Goal: Information Seeking & Learning: Learn about a topic

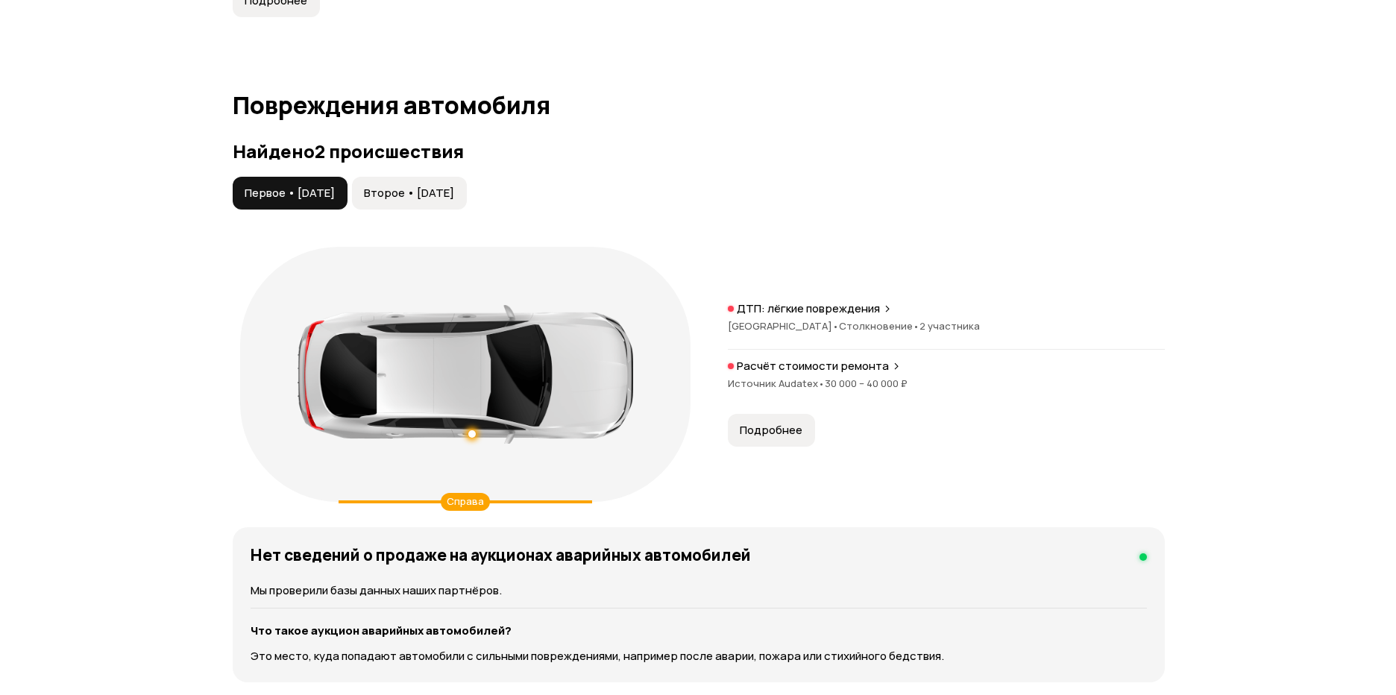
scroll to position [1459, 0]
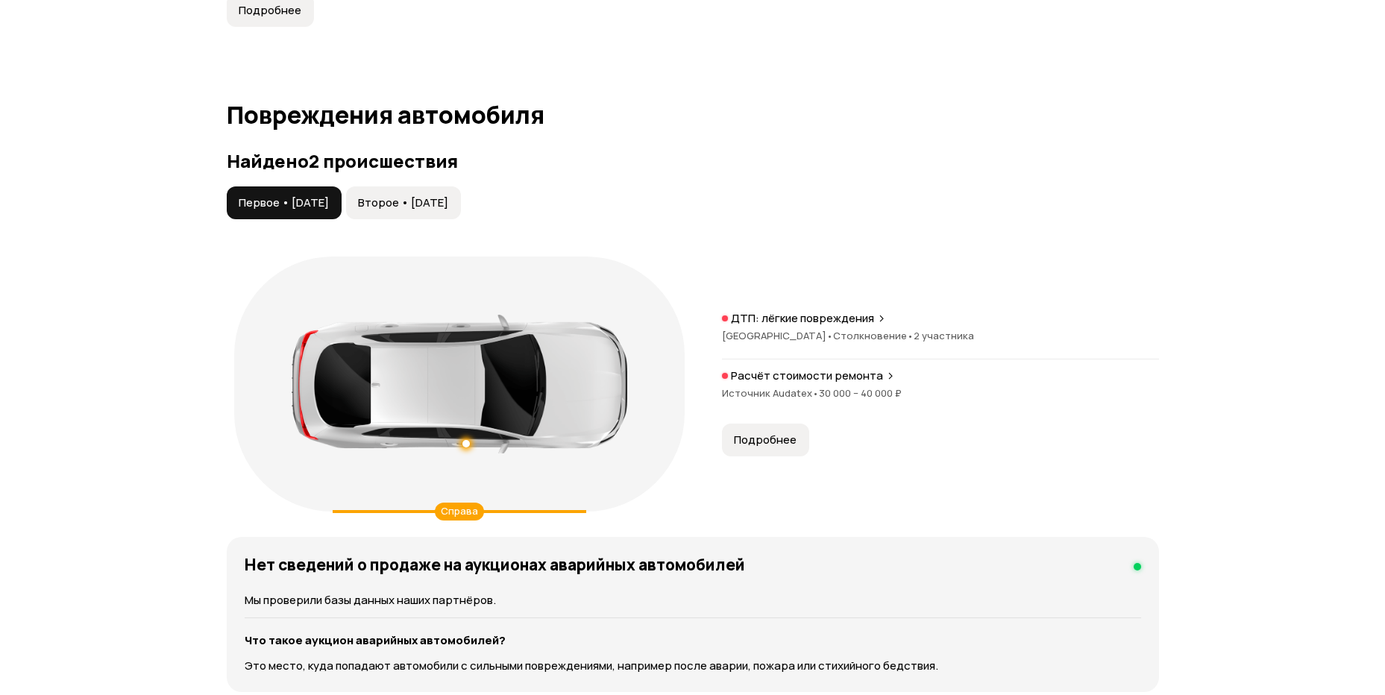
click at [823, 388] on span "30 000 – 40 000 ₽" at bounding box center [860, 392] width 83 height 13
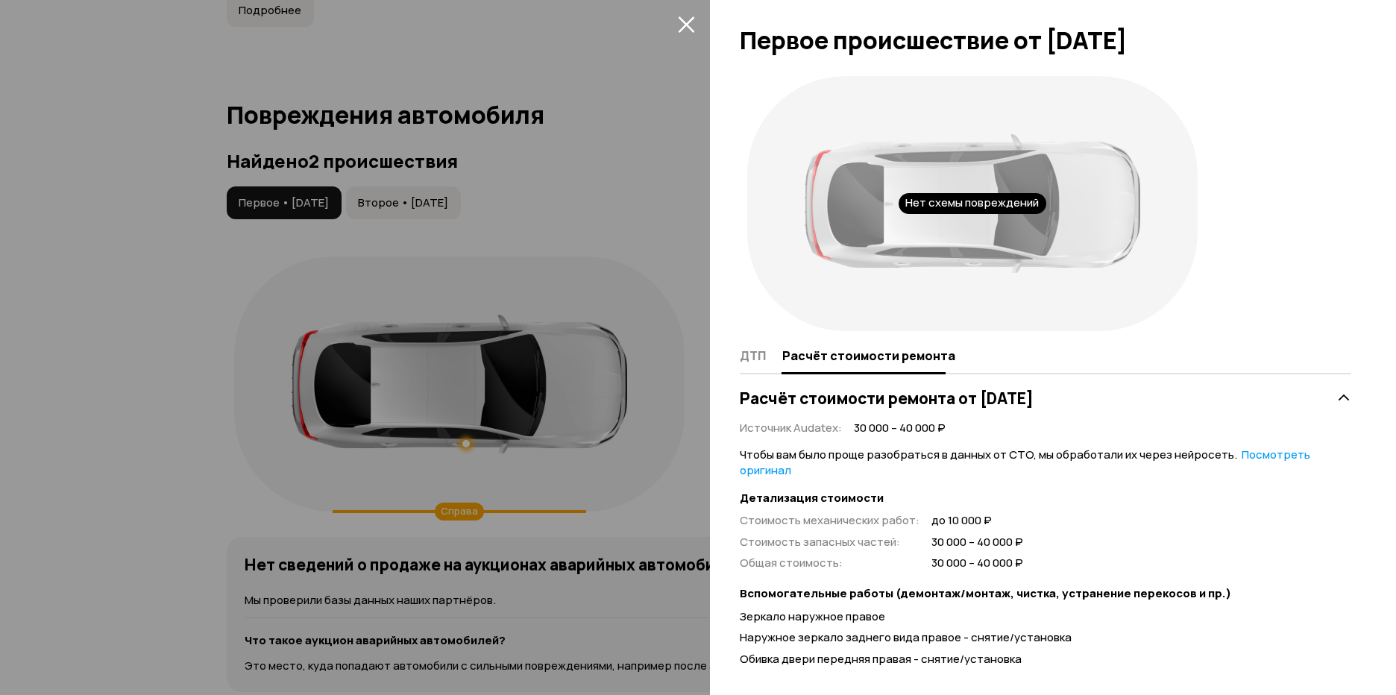
click at [601, 154] on div at bounding box center [698, 347] width 1396 height 695
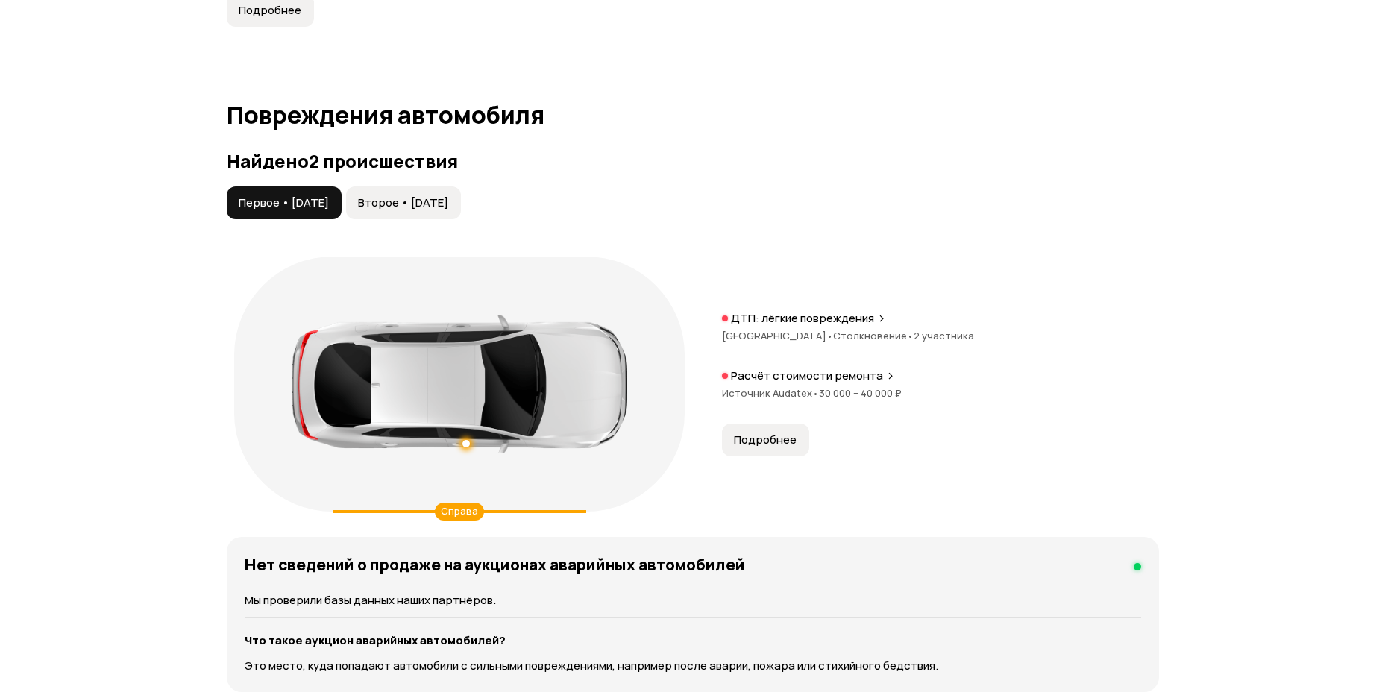
click at [448, 201] on span "Второе • 17 сен 2024" at bounding box center [403, 202] width 90 height 15
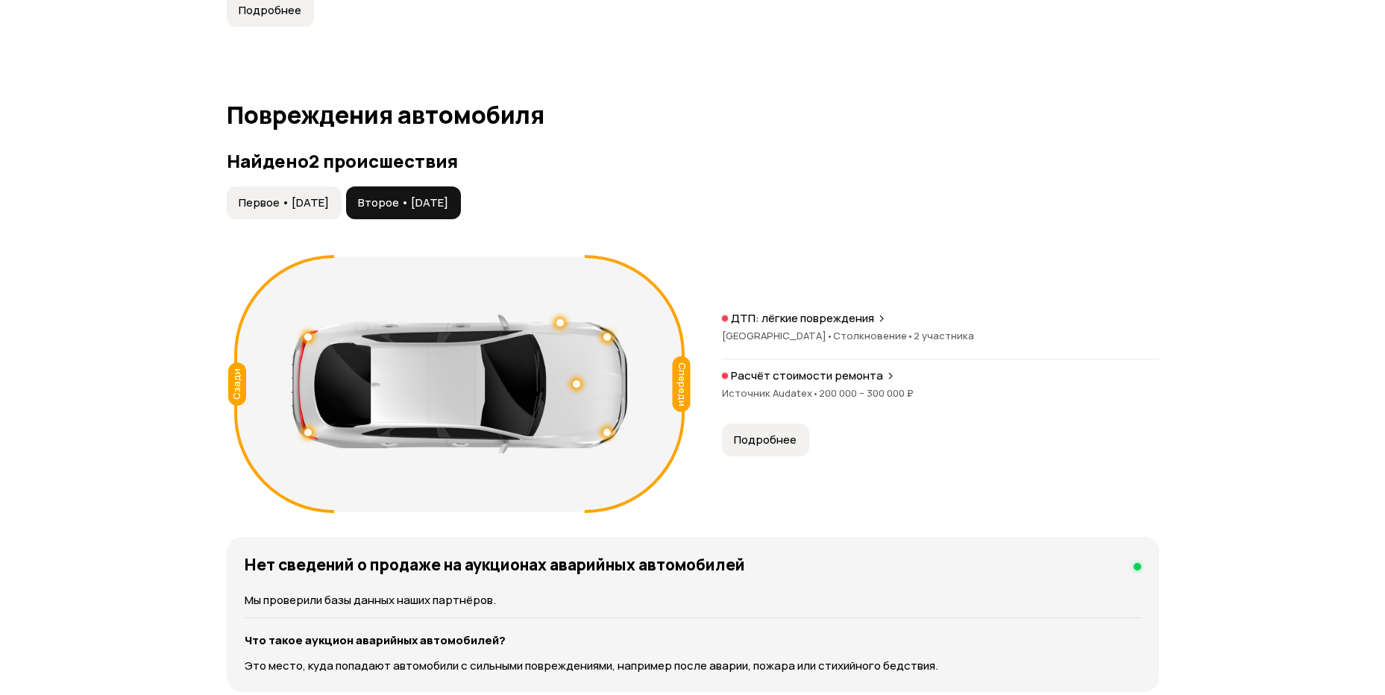
click at [321, 207] on span "Первое • 26 мар 2024" at bounding box center [284, 202] width 90 height 15
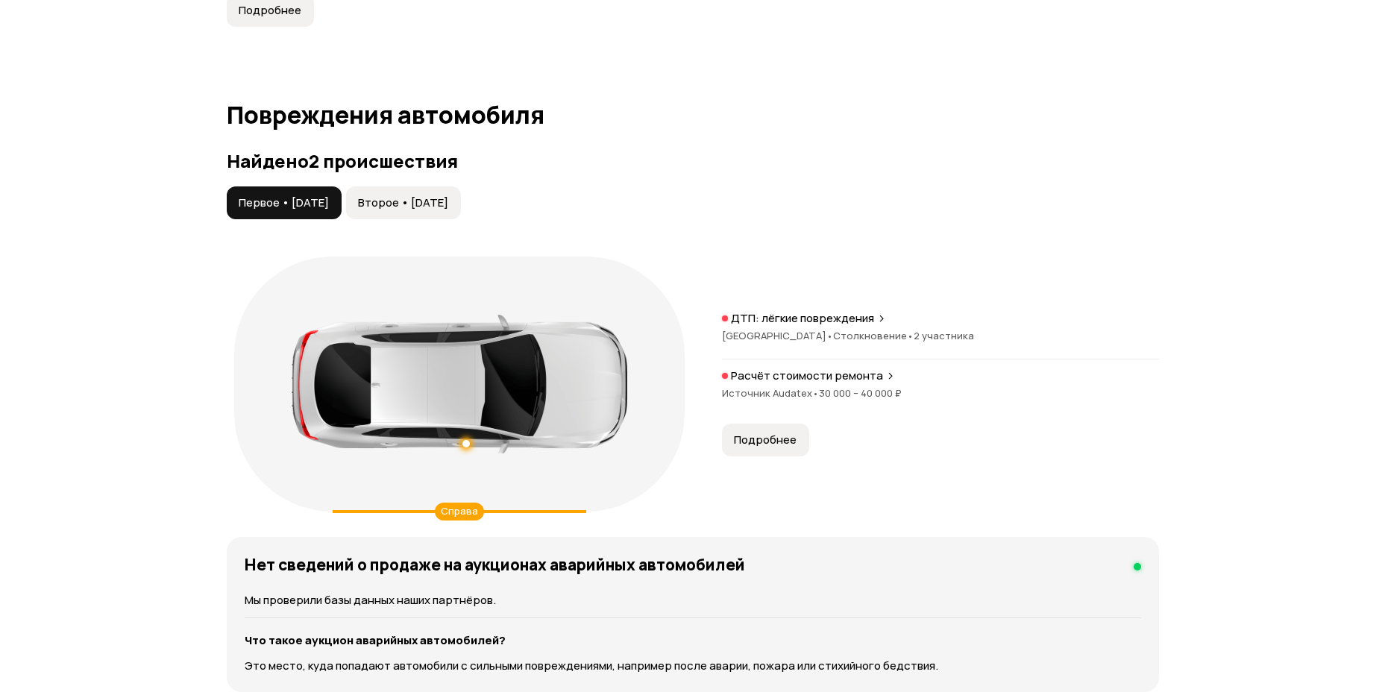
click at [446, 206] on span "Второе • 17 сен 2024" at bounding box center [403, 202] width 90 height 15
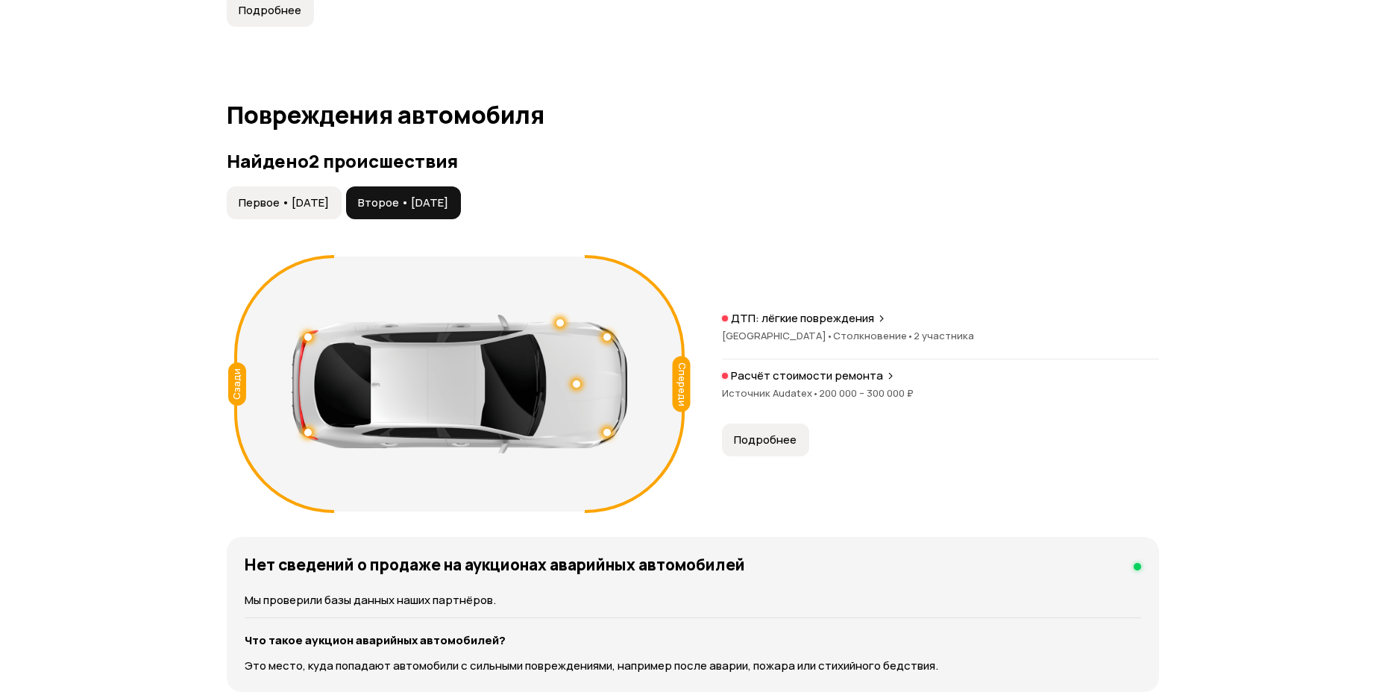
click at [790, 385] on div "Расчёт стоимости ремонта Источник Audatex • 200 000 – 300 000 ₽" at bounding box center [940, 392] width 437 height 48
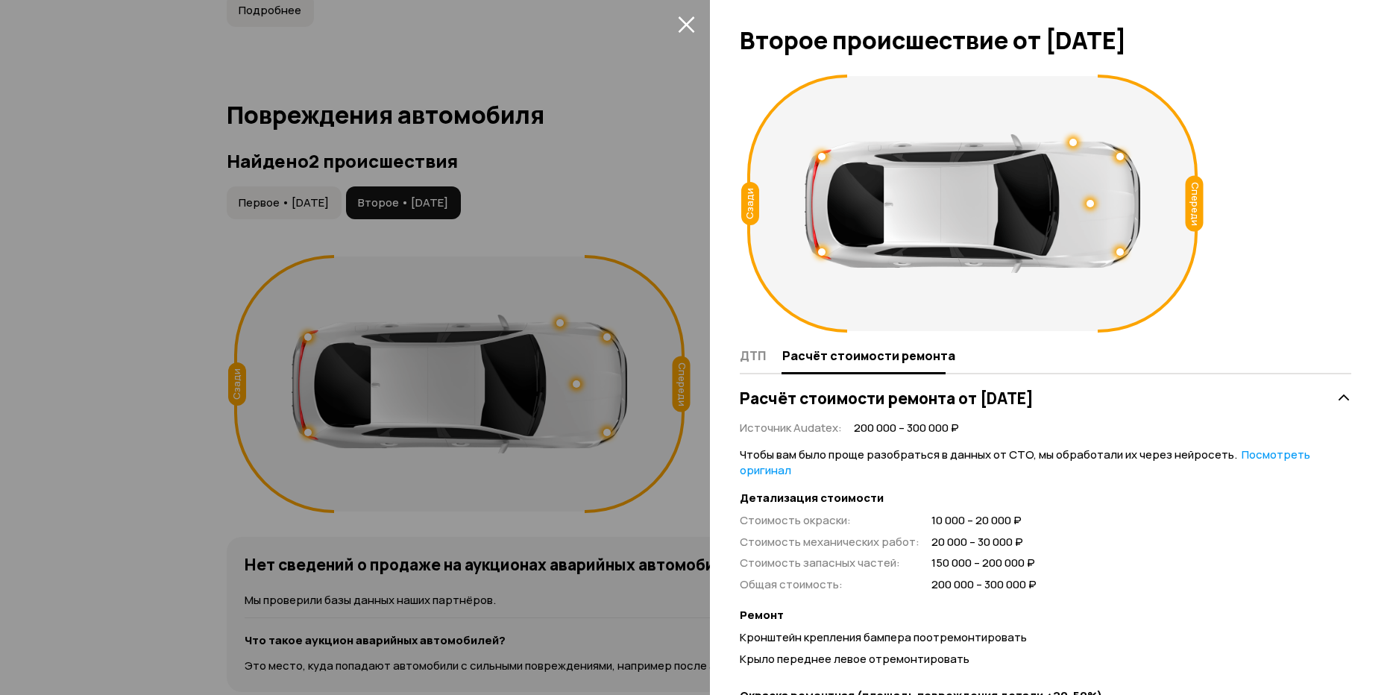
click at [631, 177] on div at bounding box center [698, 347] width 1396 height 695
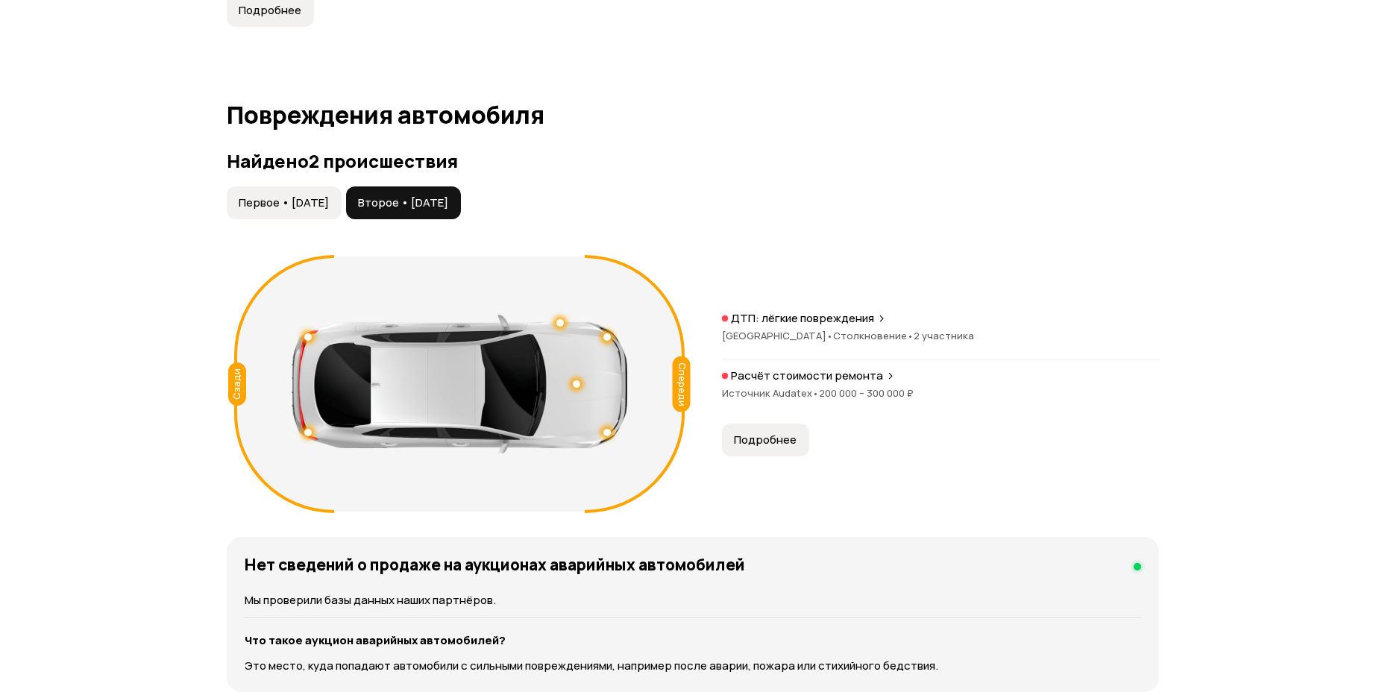
click at [803, 381] on p "Расчёт стоимости ремонта" at bounding box center [807, 375] width 152 height 15
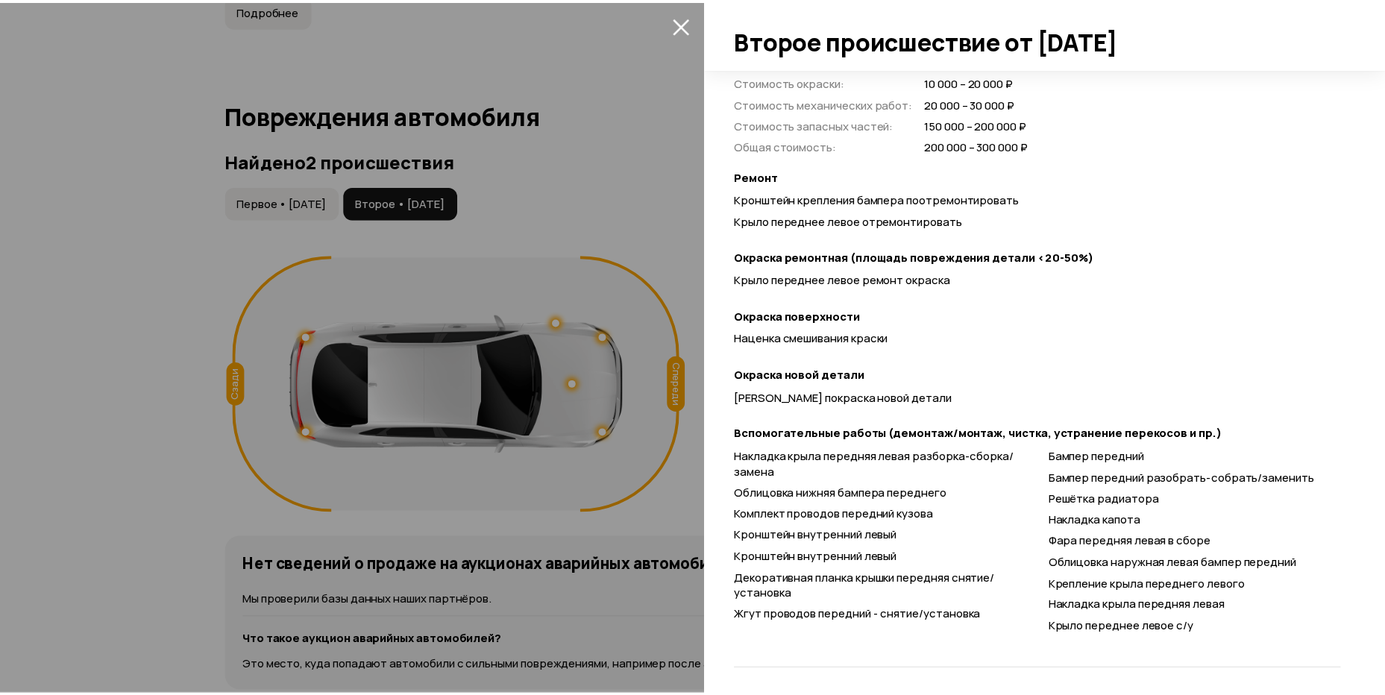
scroll to position [443, 0]
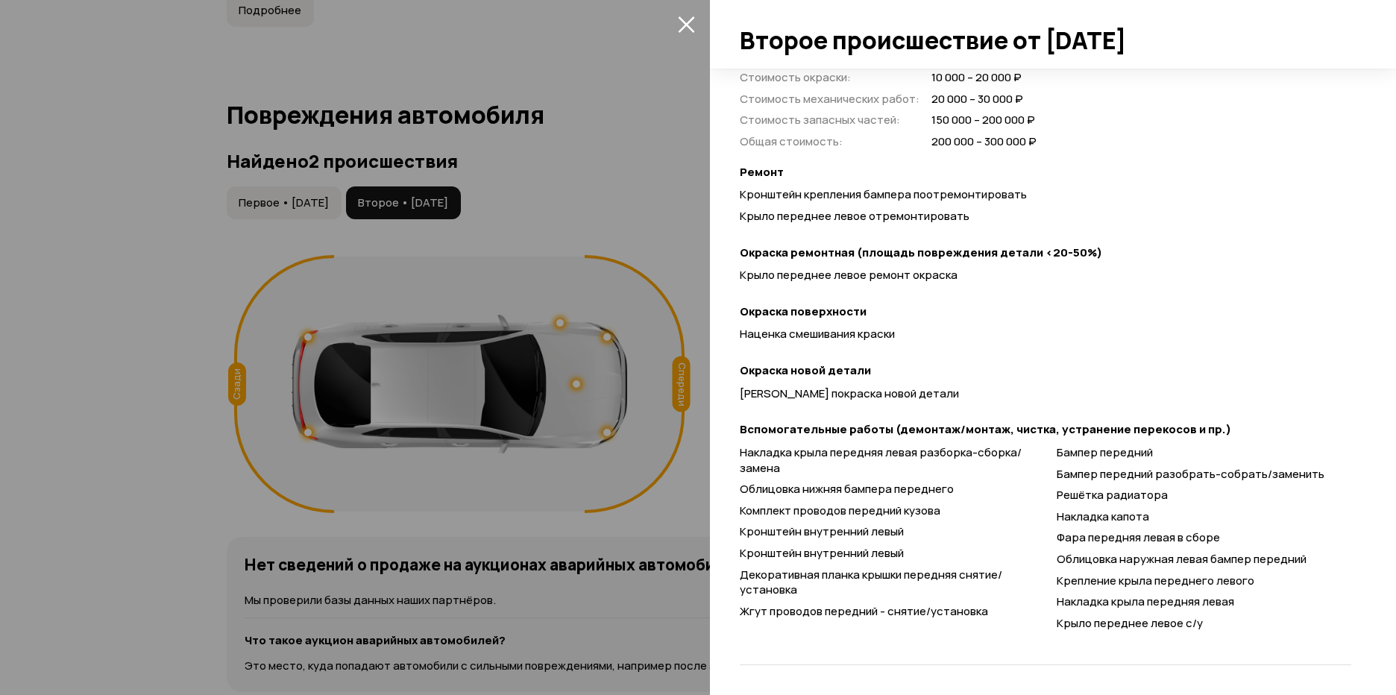
click at [620, 218] on div at bounding box center [698, 347] width 1396 height 695
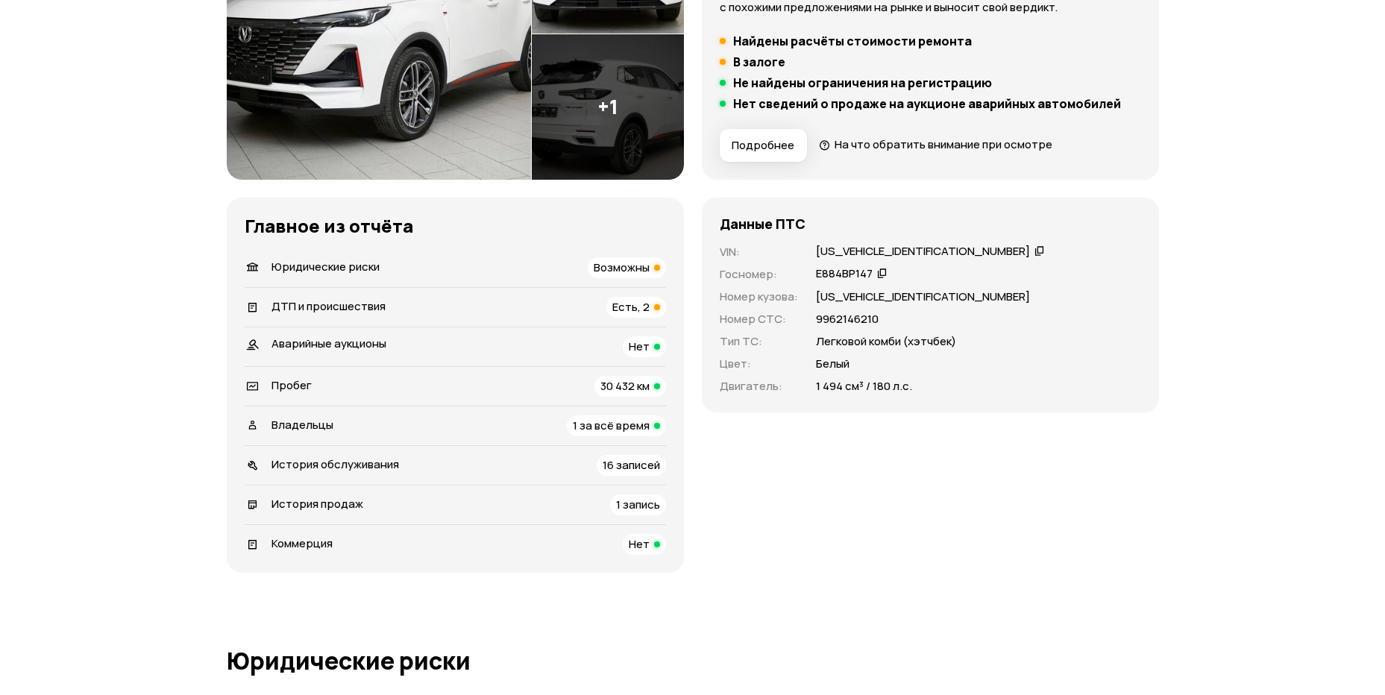
scroll to position [312, 0]
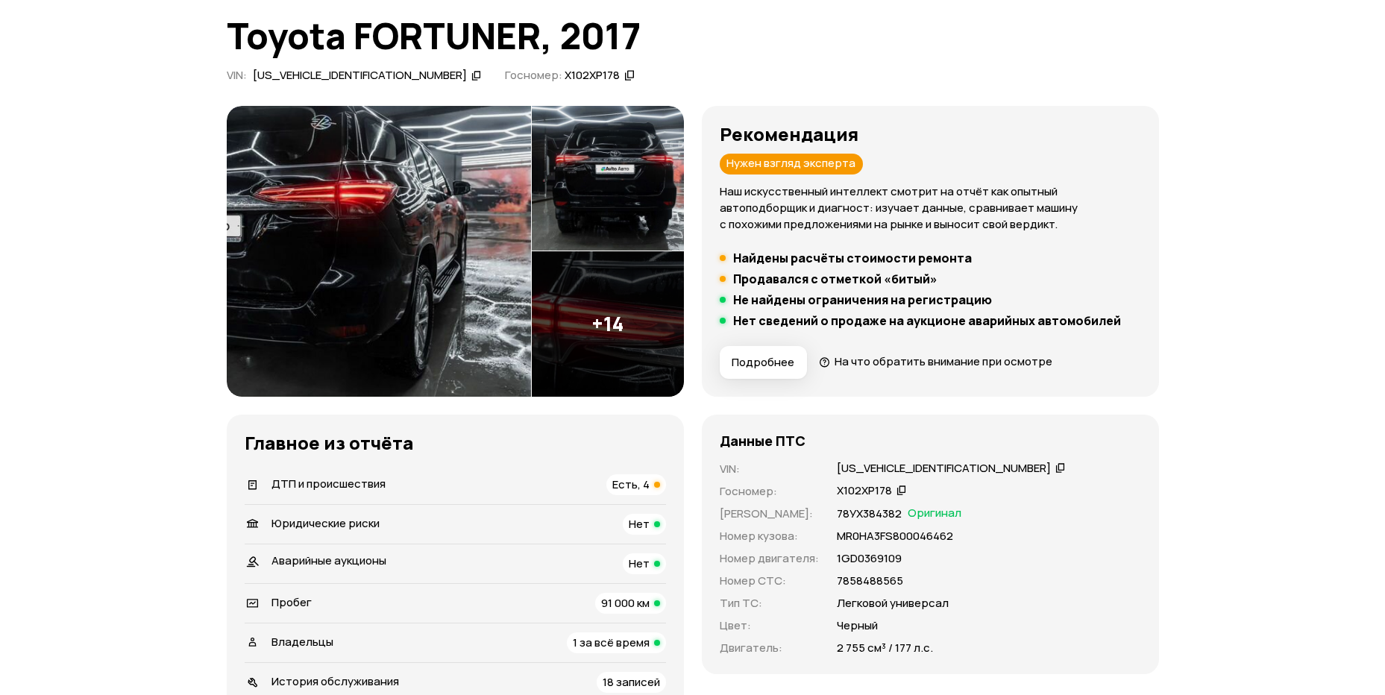
scroll to position [104, 0]
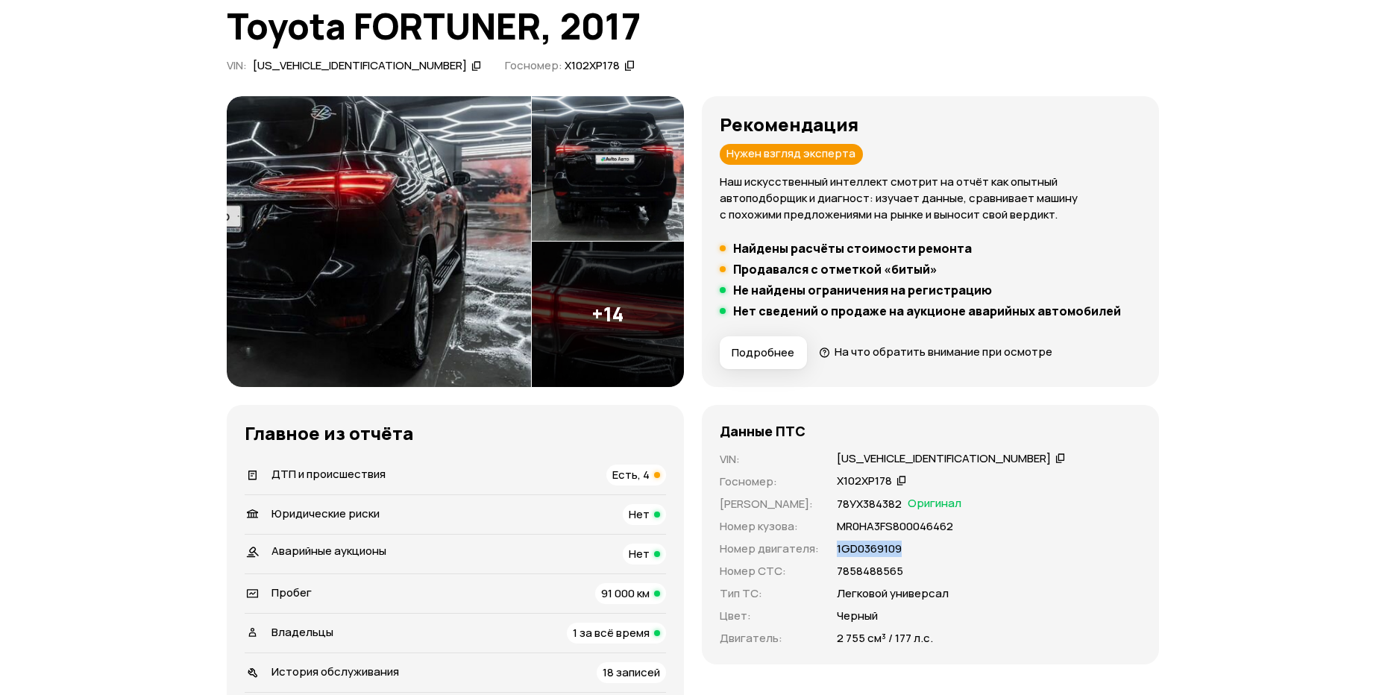
drag, startPoint x: 837, startPoint y: 549, endPoint x: 916, endPoint y: 552, distance: 79.1
click at [916, 552] on div "1GD0369109" at bounding box center [989, 549] width 304 height 16
copy p "1GD0369109"
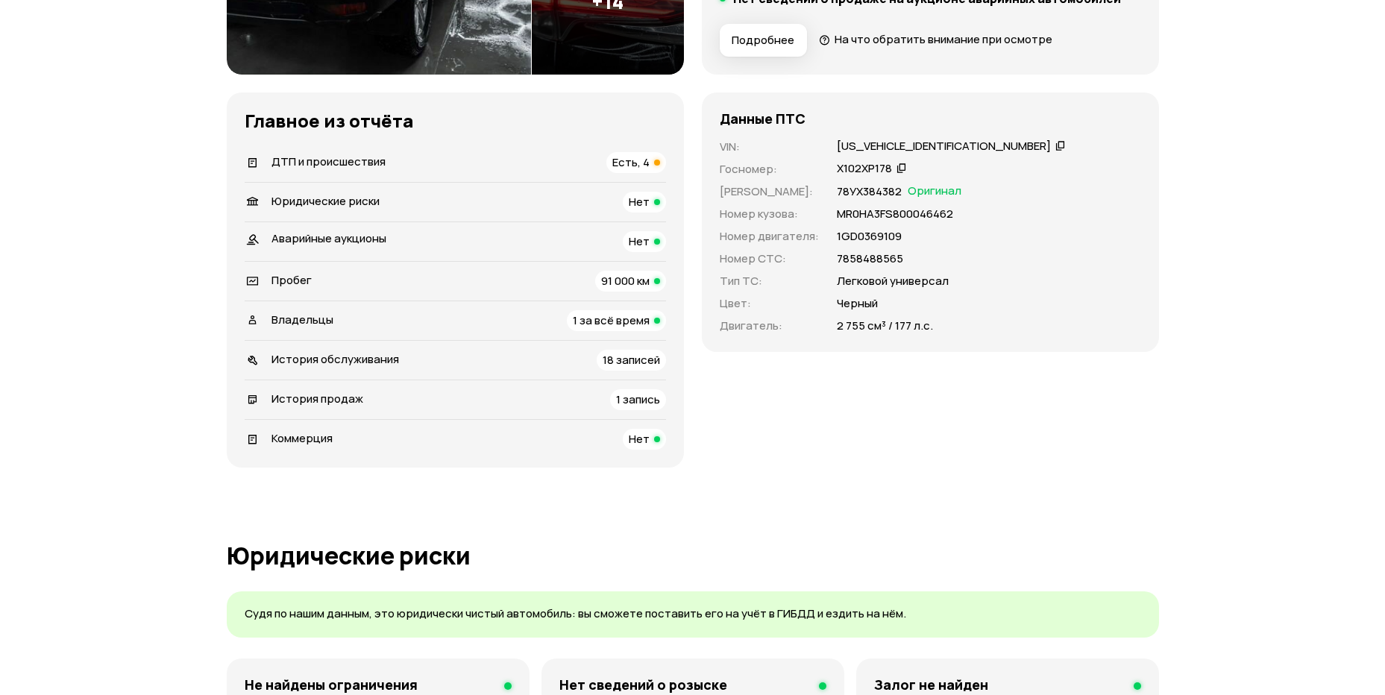
drag, startPoint x: 818, startPoint y: 455, endPoint x: 801, endPoint y: 441, distance: 22.2
click at [818, 455] on div "Данные ПТС VIN : [US_VEHICLE_IDENTIFICATION_NUMBER]   Госномер : Х102ХР178   Но…" at bounding box center [930, 279] width 457 height 375
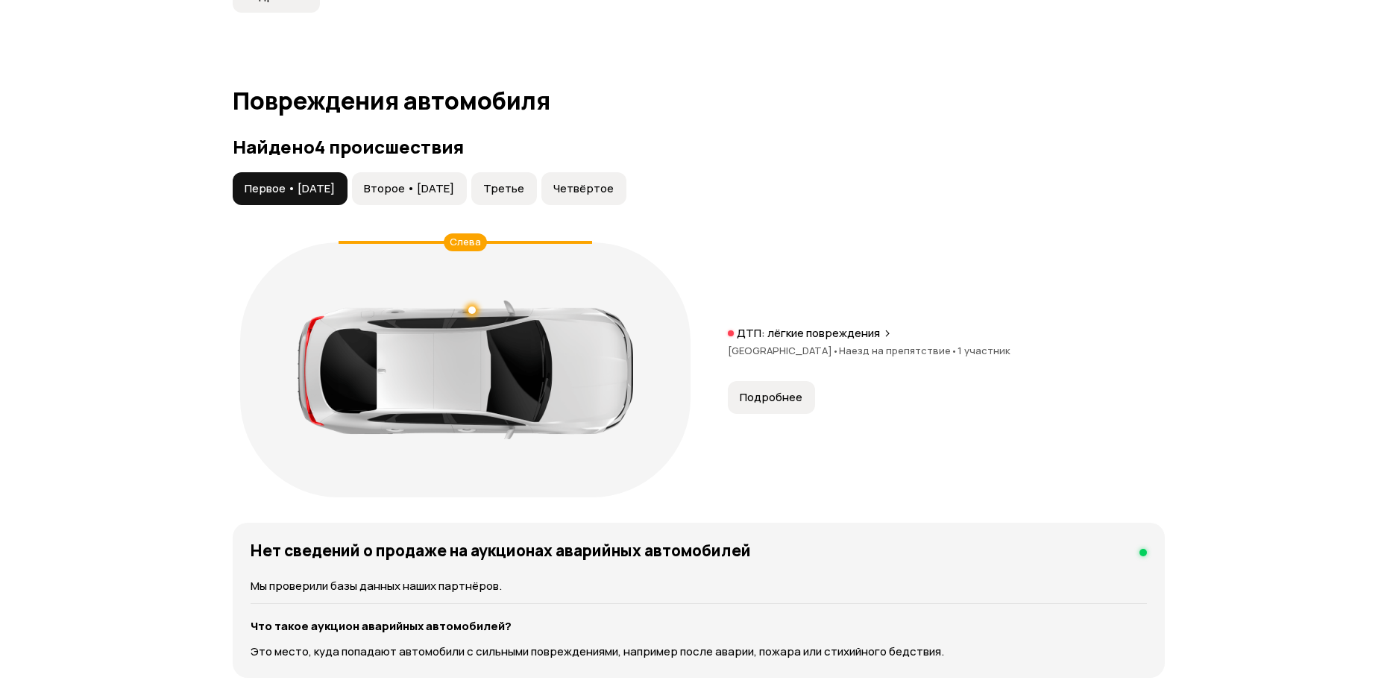
scroll to position [1459, 0]
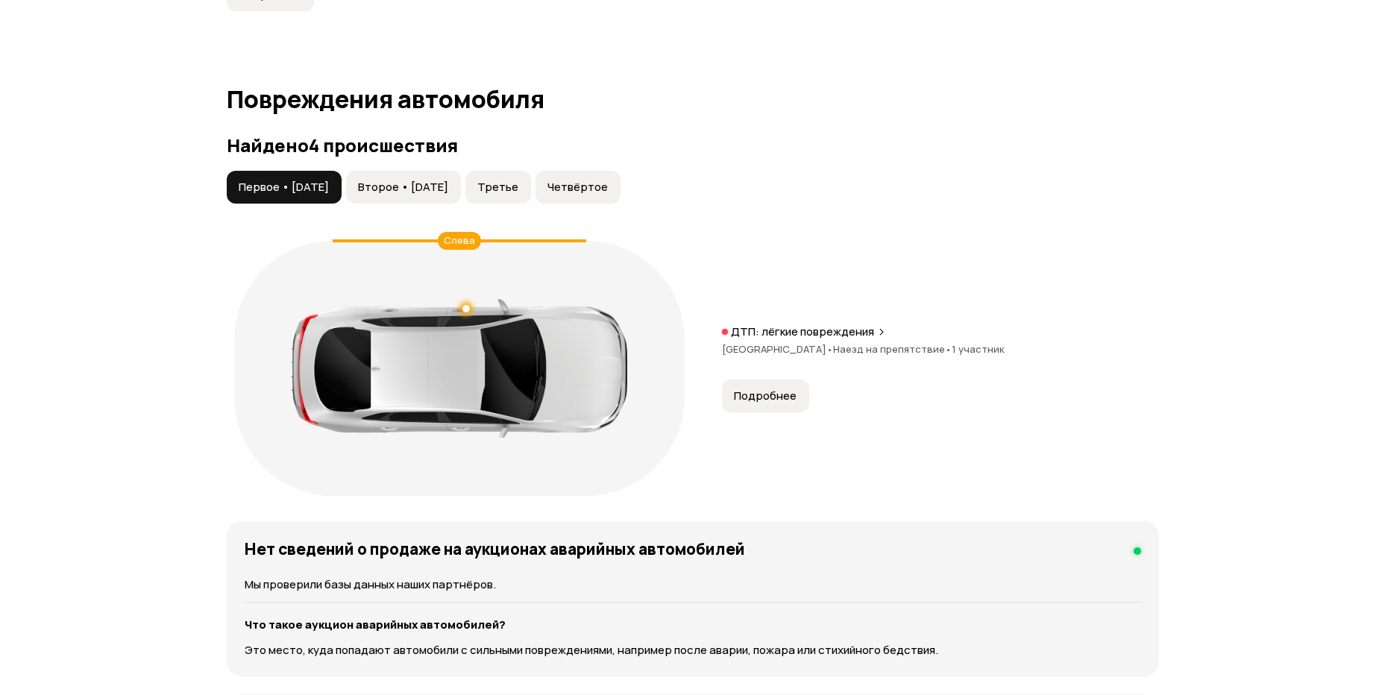
click at [426, 183] on span "Второе • [DATE]" at bounding box center [403, 187] width 90 height 15
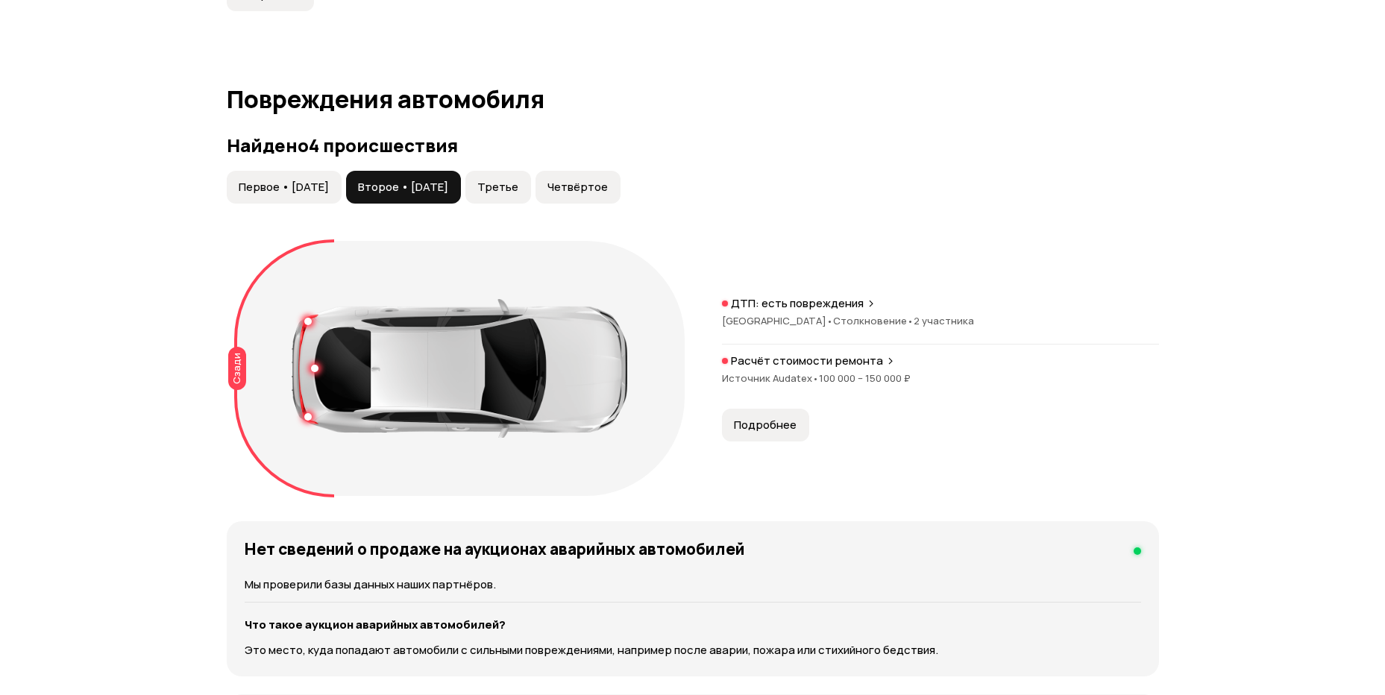
click at [773, 418] on span "Подробнее" at bounding box center [765, 425] width 63 height 15
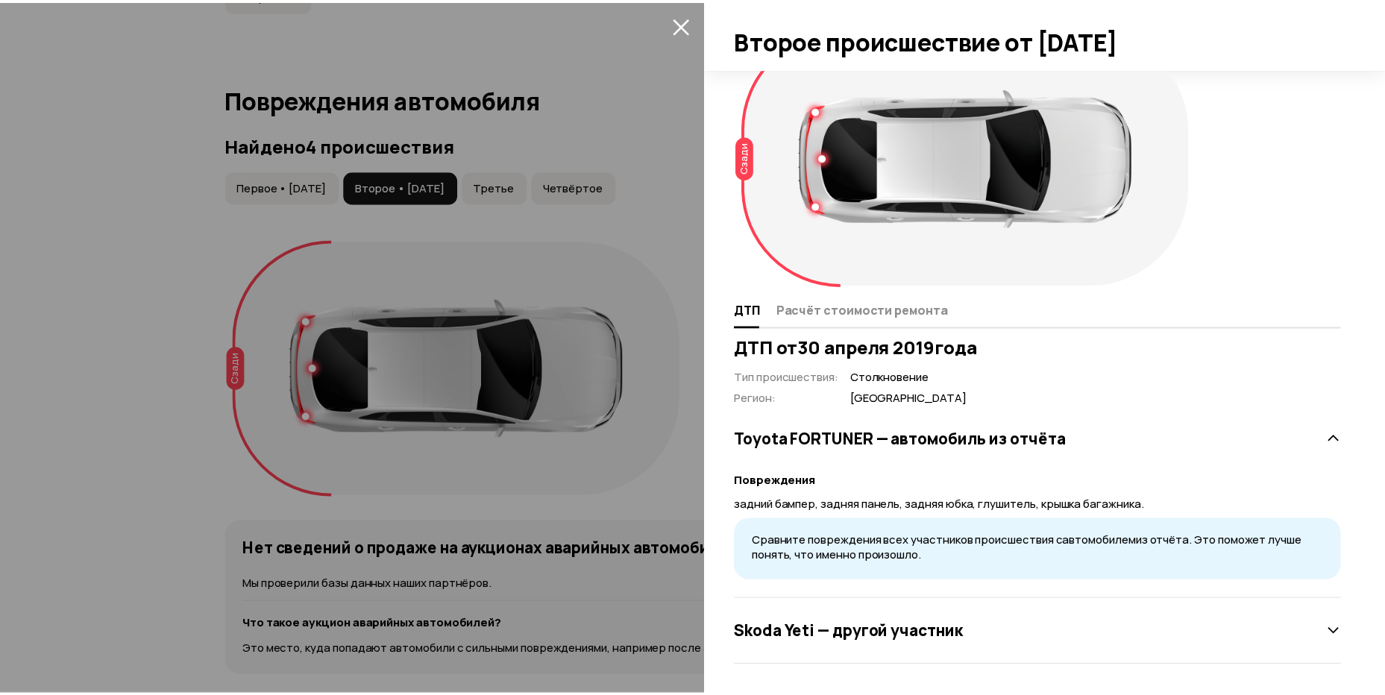
scroll to position [47, 0]
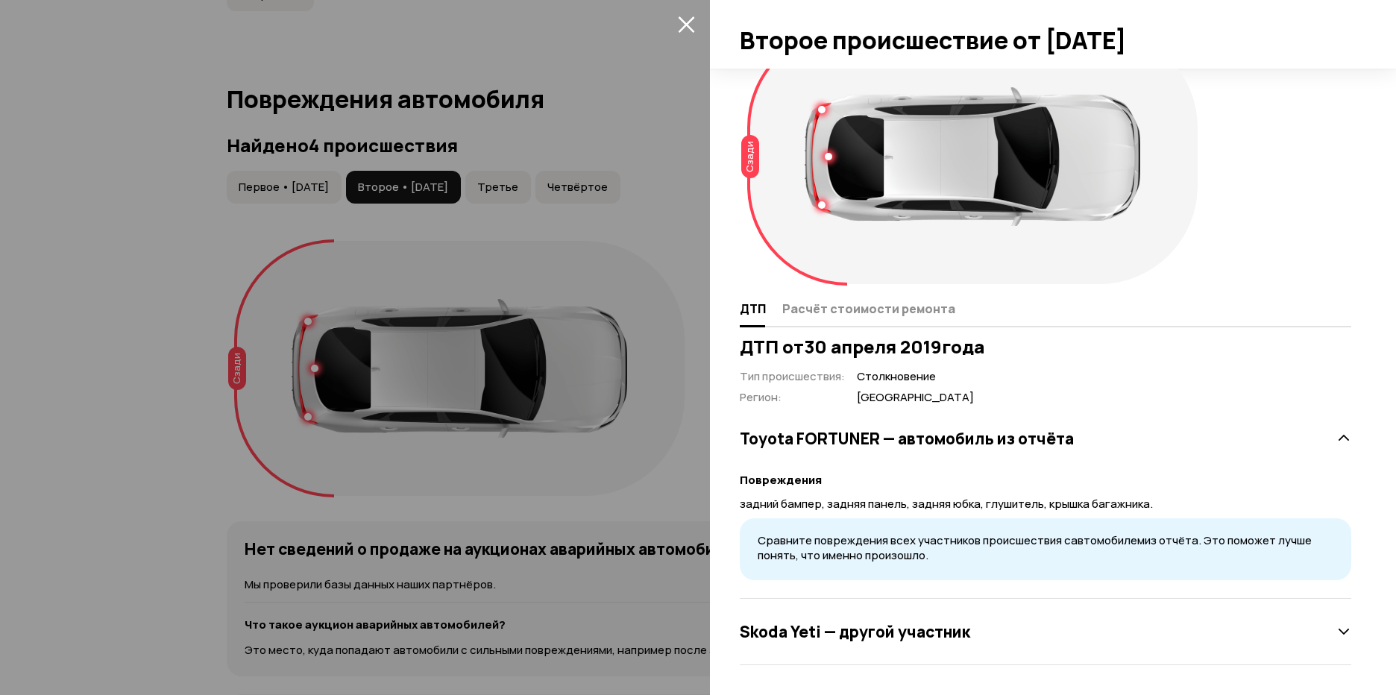
click at [618, 227] on div at bounding box center [698, 347] width 1396 height 695
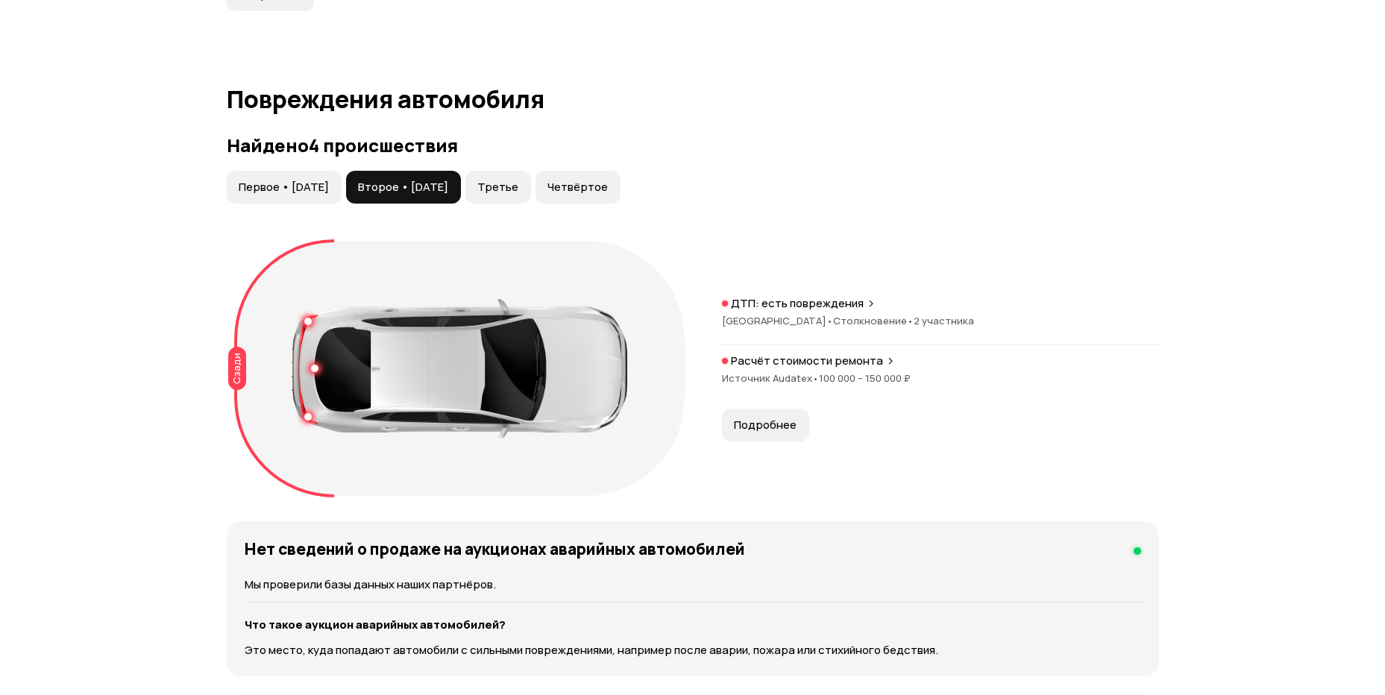
click at [518, 180] on span "Третье" at bounding box center [497, 187] width 41 height 15
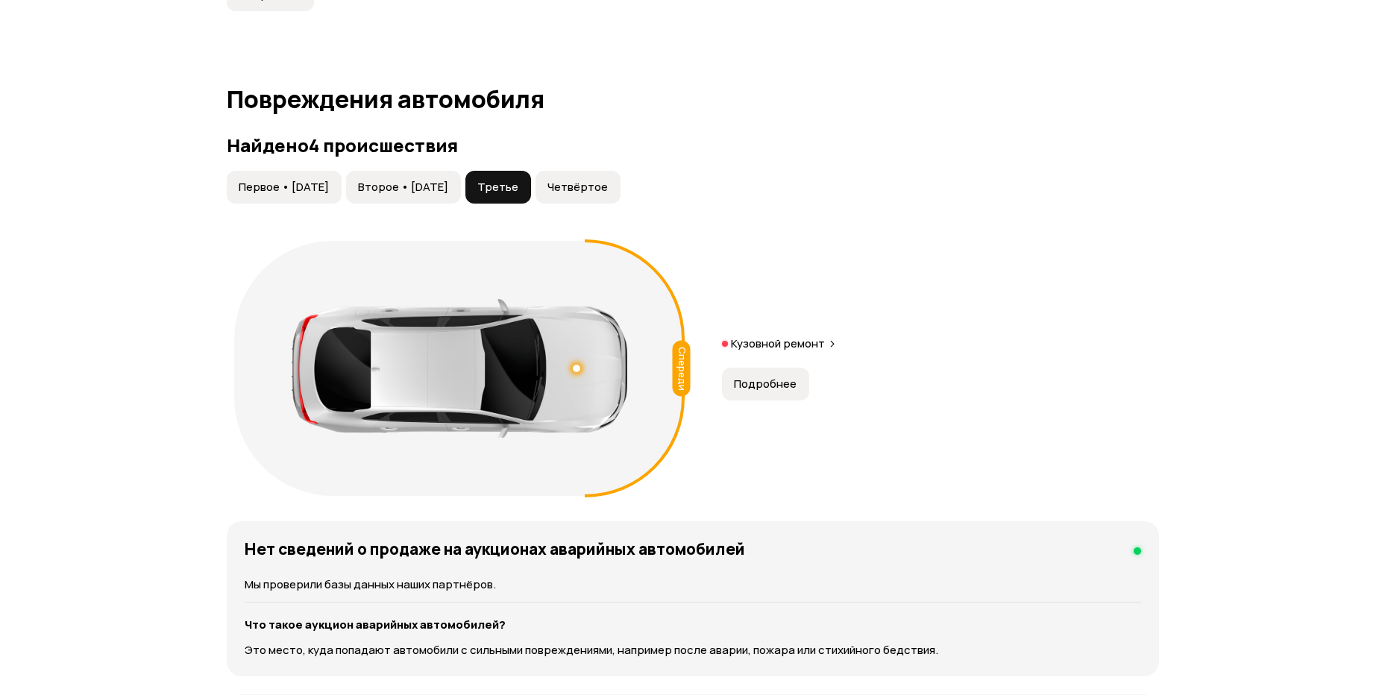
click at [608, 182] on span "Четвёртое" at bounding box center [577, 187] width 60 height 15
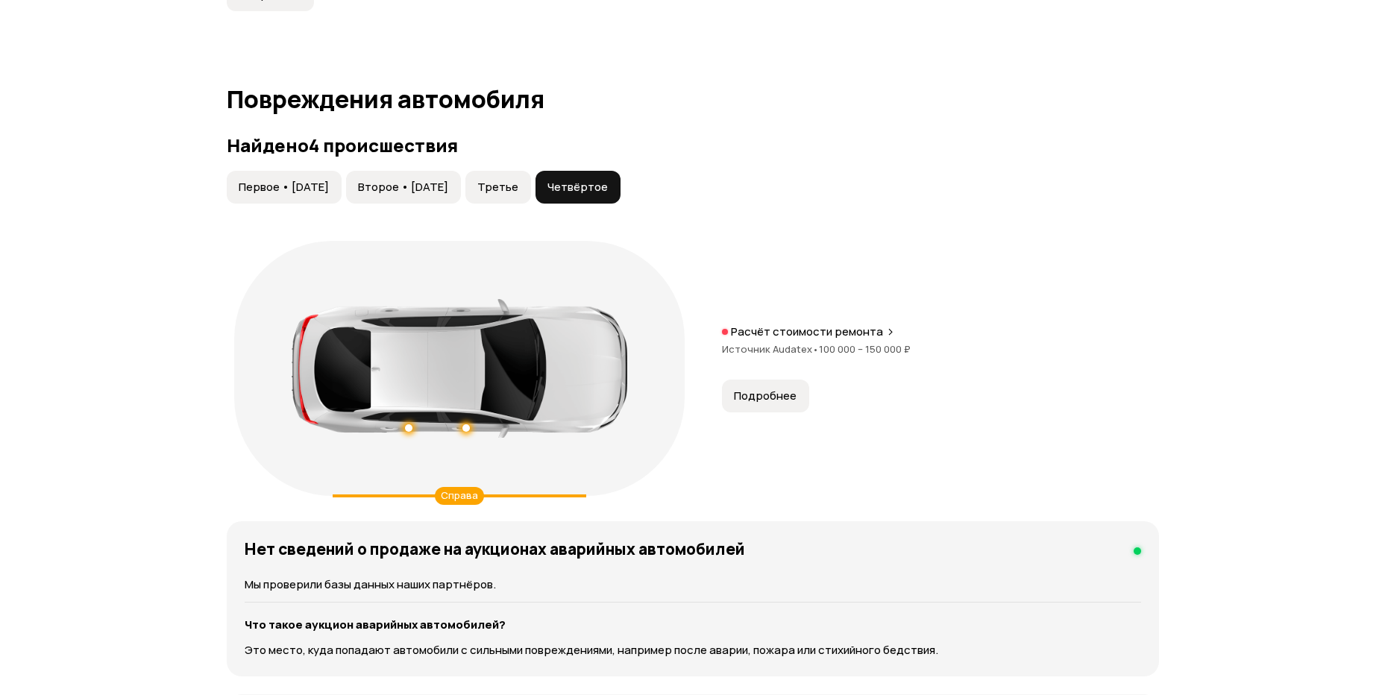
click at [518, 192] on span "Третье" at bounding box center [497, 187] width 41 height 15
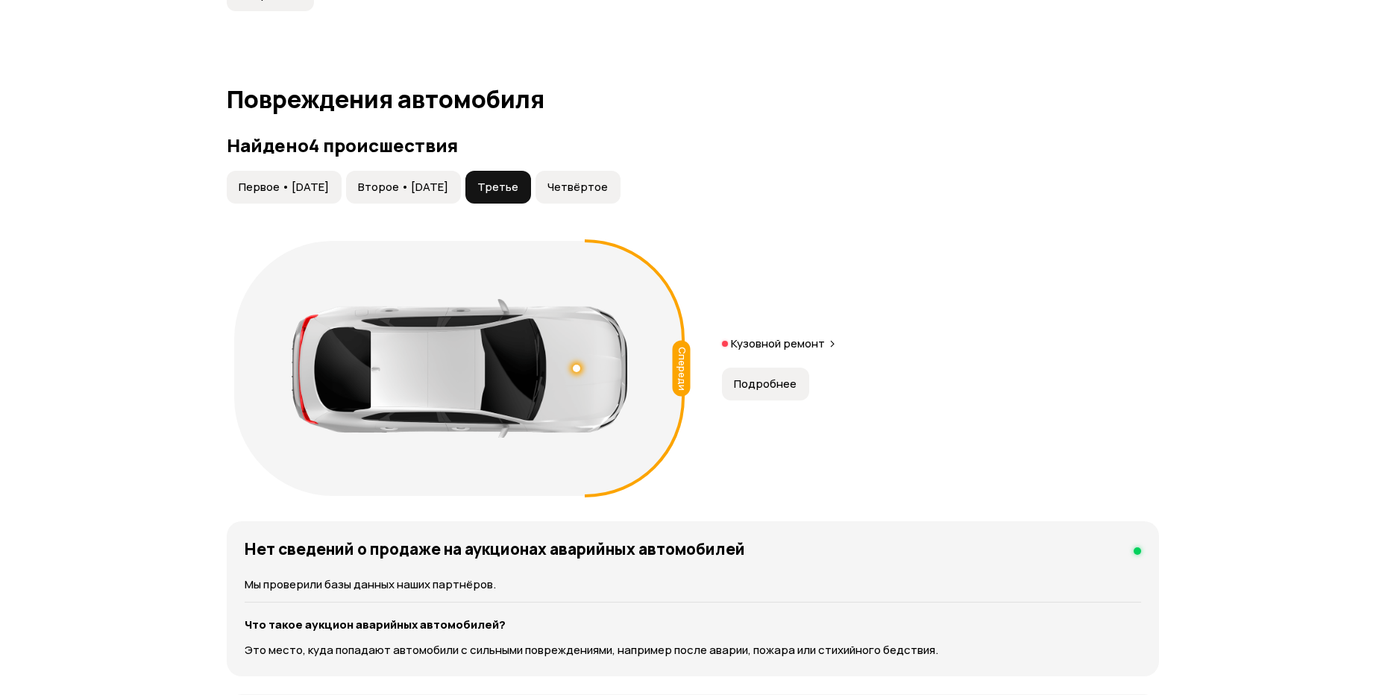
click at [445, 181] on span "Второе • [DATE]" at bounding box center [403, 187] width 90 height 15
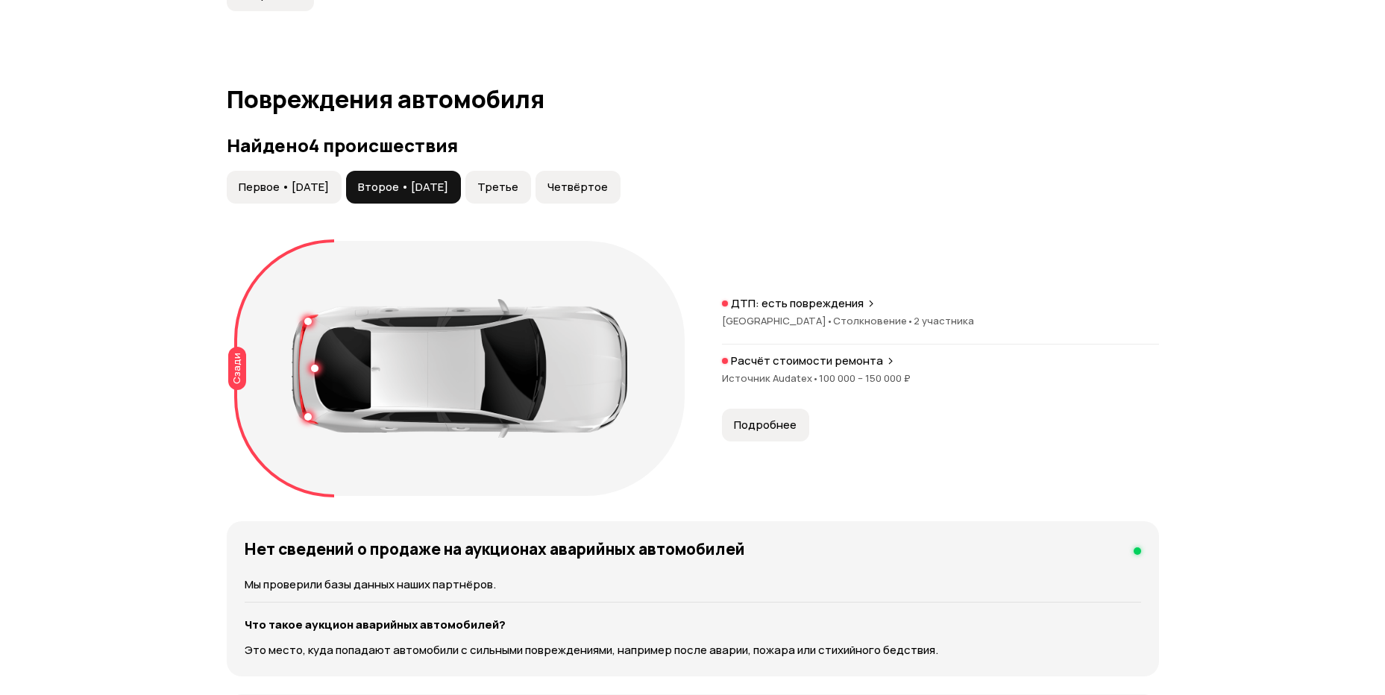
click at [300, 187] on span "Первое • [DATE]" at bounding box center [284, 187] width 90 height 15
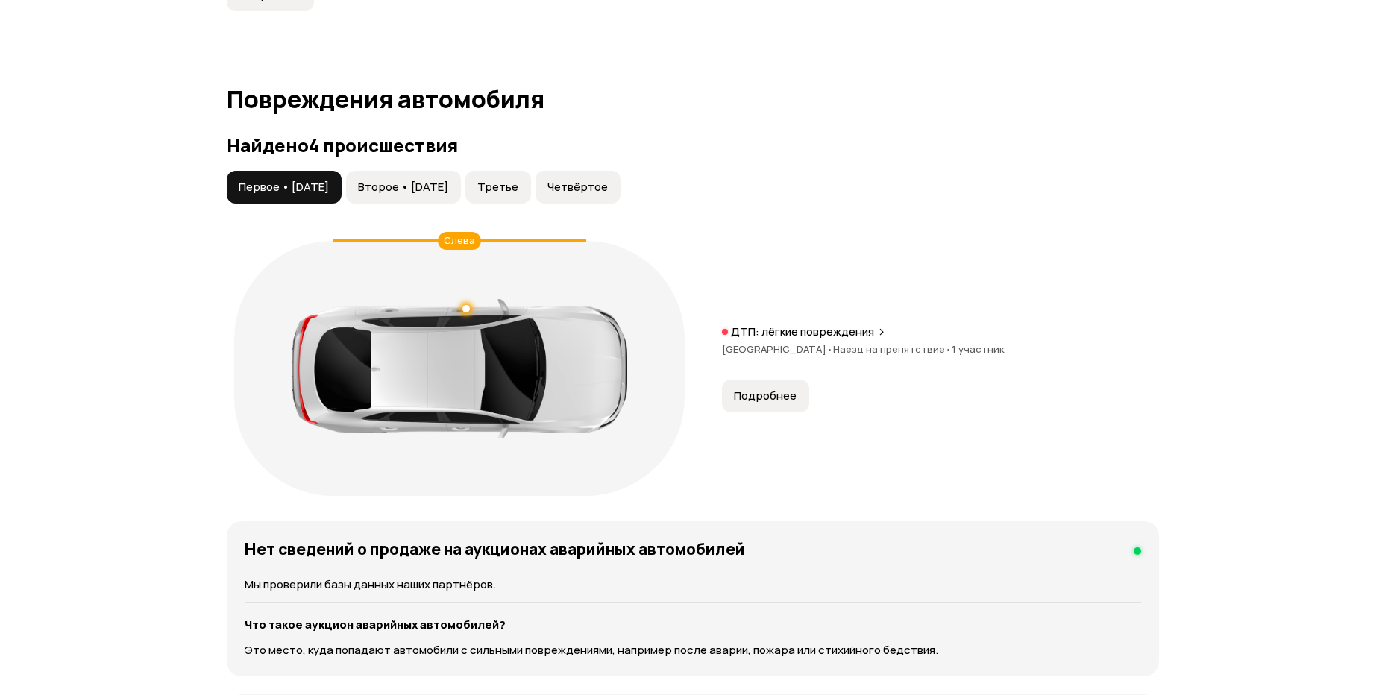
click at [608, 192] on span "Четвёртое" at bounding box center [577, 187] width 60 height 15
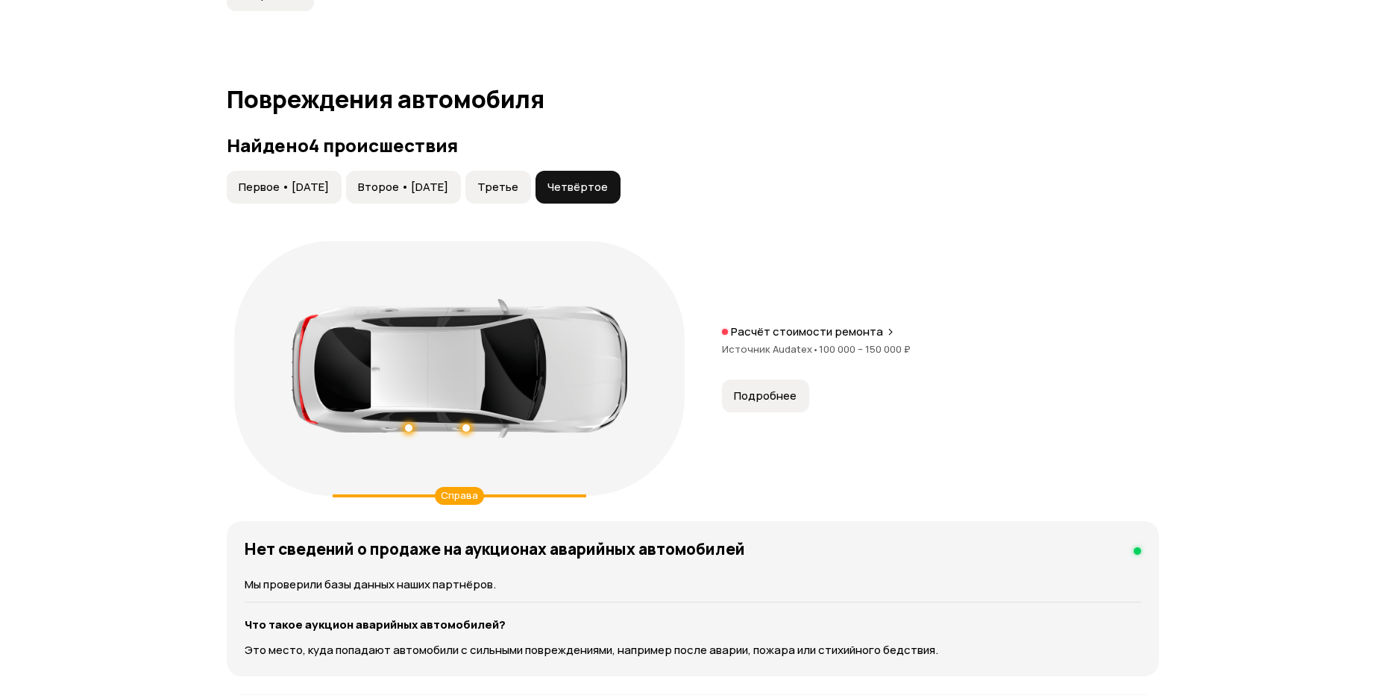
click at [518, 184] on span "Третье" at bounding box center [497, 187] width 41 height 15
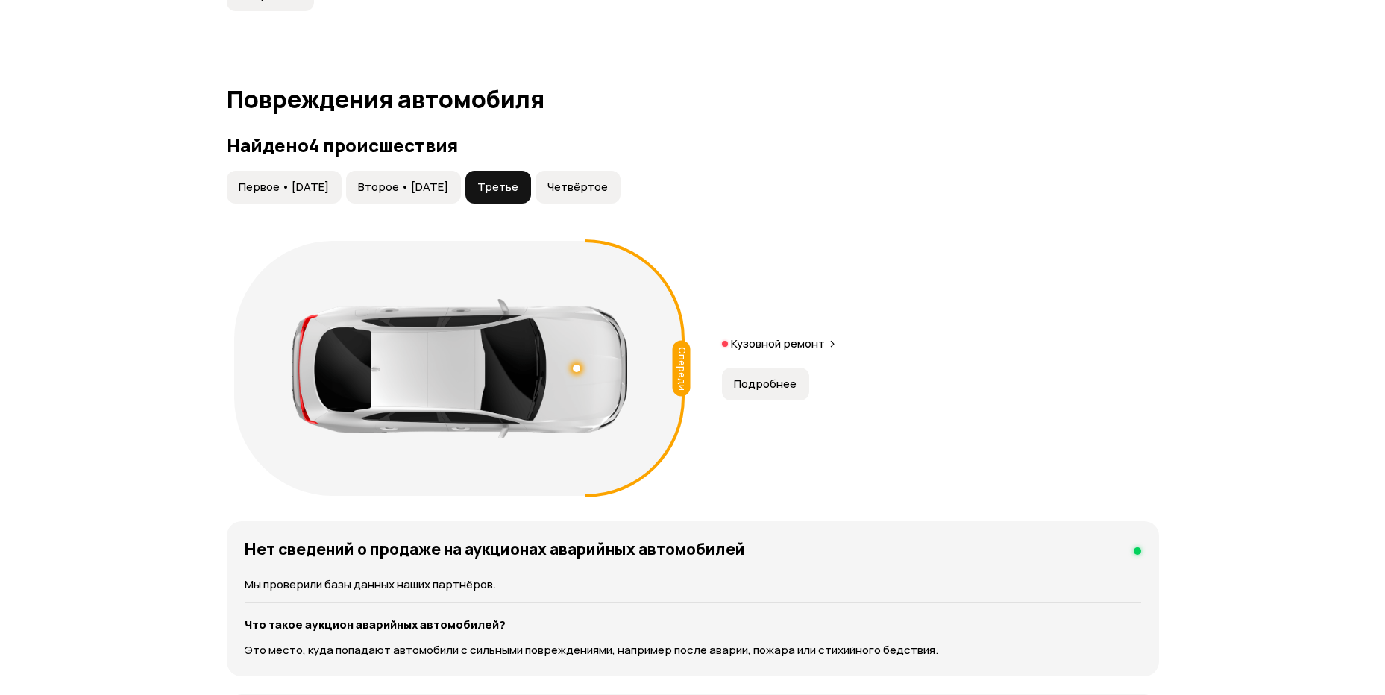
click at [267, 184] on span "Первое • [DATE]" at bounding box center [284, 187] width 90 height 15
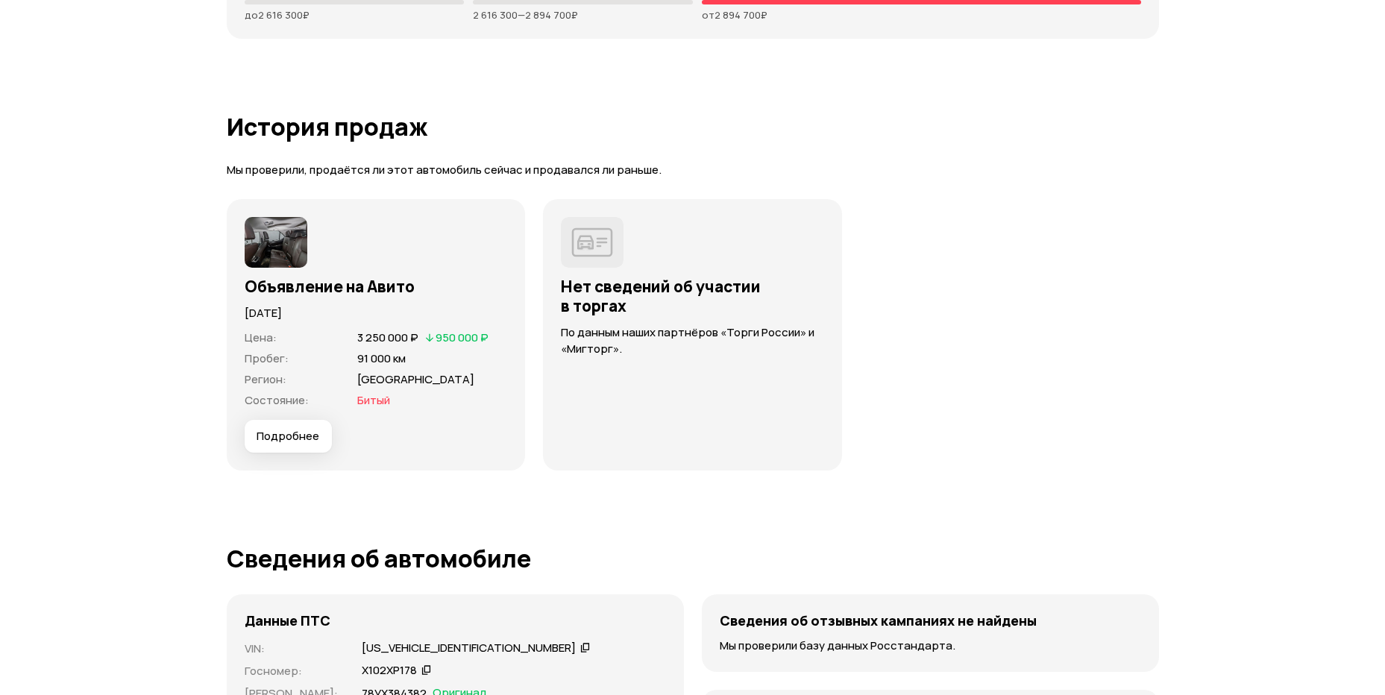
scroll to position [3960, 0]
click at [311, 289] on h3 "Объявление на Авито" at bounding box center [376, 285] width 263 height 19
click at [374, 305] on p "[DATE]" at bounding box center [376, 312] width 263 height 16
click at [442, 335] on span "950 000 ₽" at bounding box center [461, 337] width 53 height 16
drag, startPoint x: 295, startPoint y: 441, endPoint x: 302, endPoint y: 435, distance: 9.5
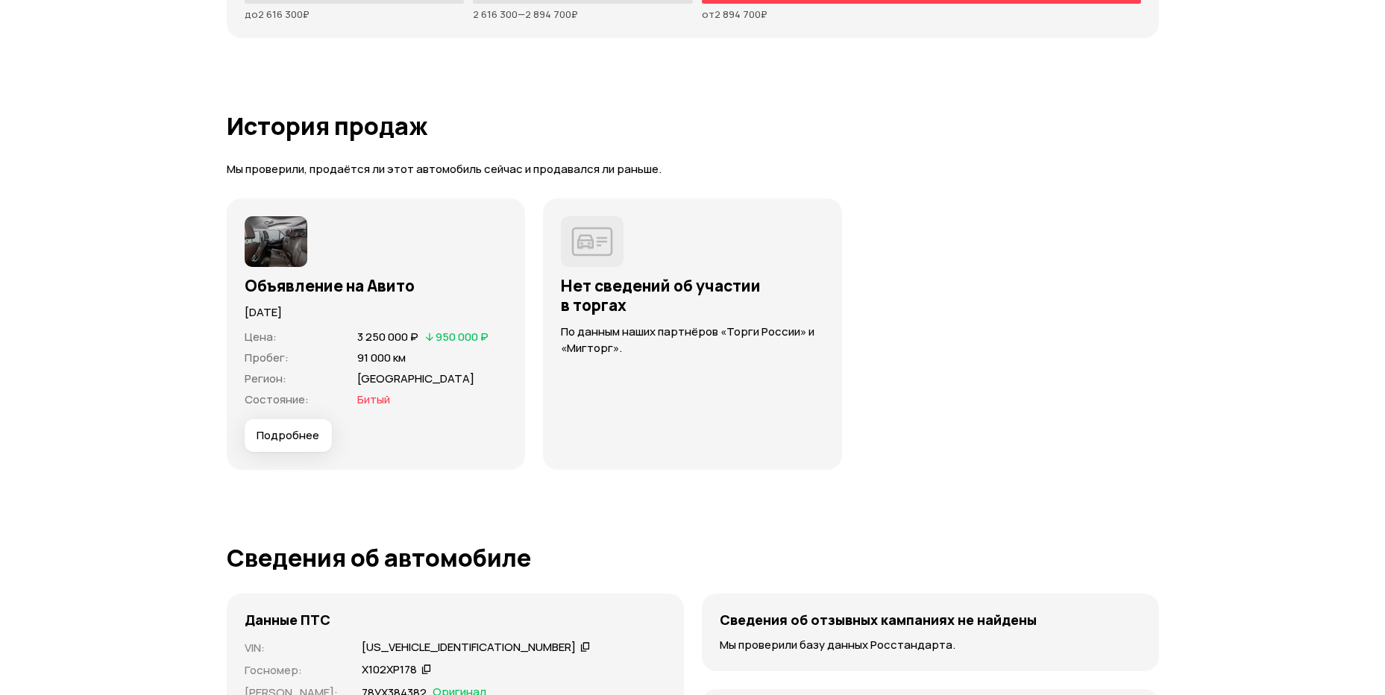
click at [297, 441] on span "Подробнее" at bounding box center [287, 435] width 63 height 15
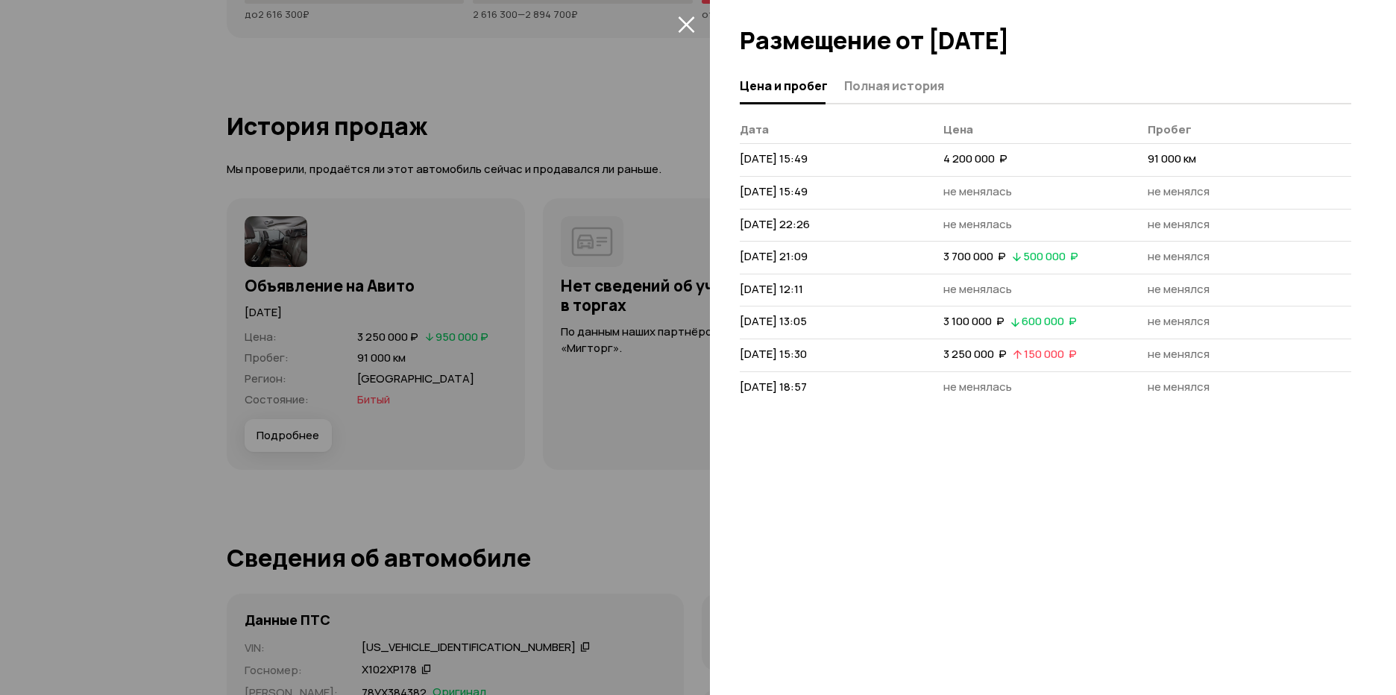
click at [581, 177] on div at bounding box center [698, 347] width 1396 height 695
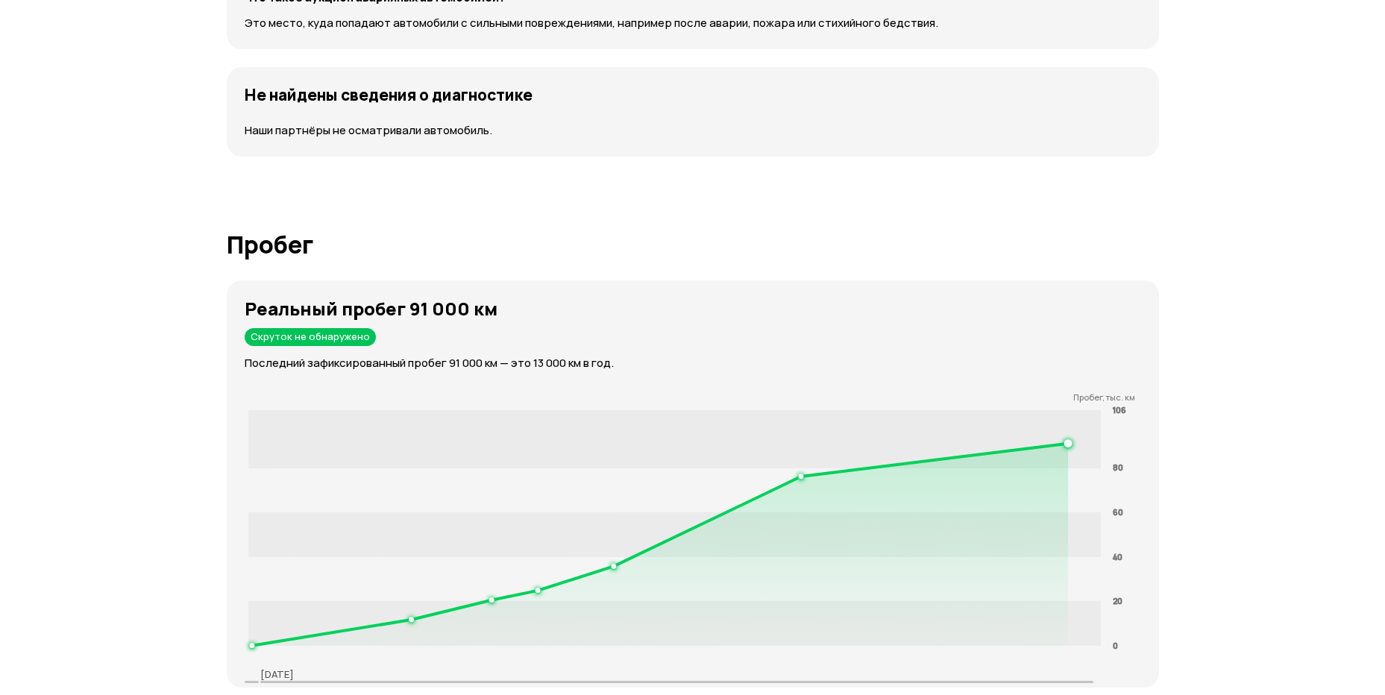
scroll to position [2085, 0]
